Goal: Task Accomplishment & Management: Manage account settings

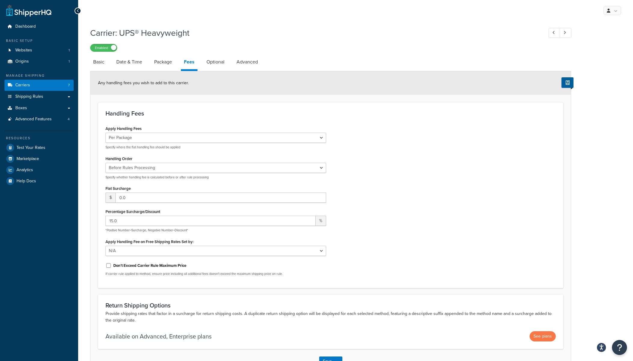
select select "package"
drag, startPoint x: 106, startPoint y: 188, endPoint x: 144, endPoint y: 187, distance: 38.2
click at [144, 187] on div "Flat Surcharge $ 0.0" at bounding box center [216, 193] width 221 height 19
drag, startPoint x: 106, startPoint y: 188, endPoint x: 135, endPoint y: 188, distance: 29.5
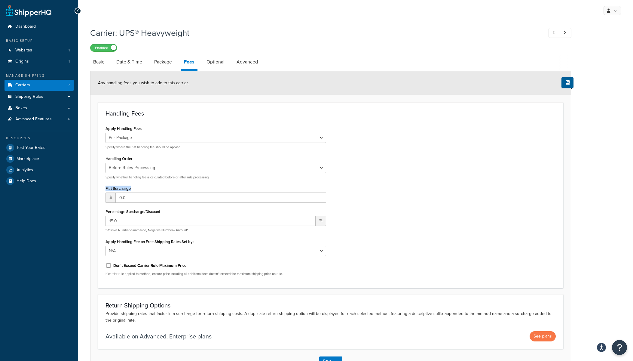
click at [135, 188] on div "Flat Surcharge $ 0.0" at bounding box center [216, 193] width 221 height 19
drag, startPoint x: 118, startPoint y: 198, endPoint x: 131, endPoint y: 198, distance: 12.6
click at [131, 198] on input "0.0" at bounding box center [220, 197] width 211 height 10
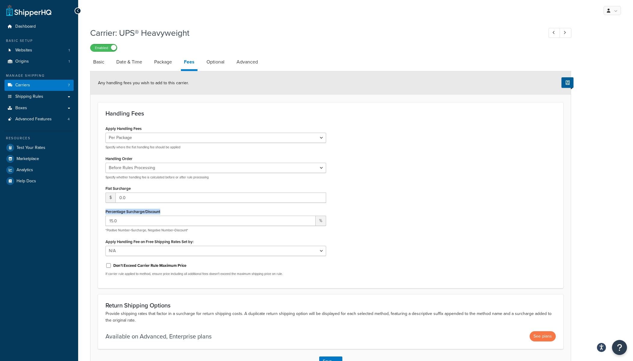
drag, startPoint x: 106, startPoint y: 212, endPoint x: 162, endPoint y: 212, distance: 55.3
click at [162, 212] on div "Percentage Surcharge/Discount 15.0 % *Positive Number=Surcharge, Negative Numbe…" at bounding box center [216, 219] width 221 height 25
